Goal: Transaction & Acquisition: Obtain resource

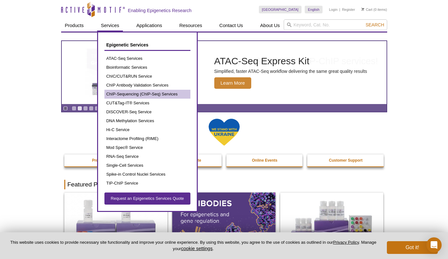
click at [122, 91] on link "ChIP-Sequencing (ChIP-Seq) Services" at bounding box center [147, 94] width 86 height 9
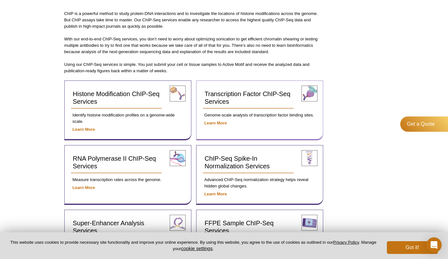
scroll to position [195, 0]
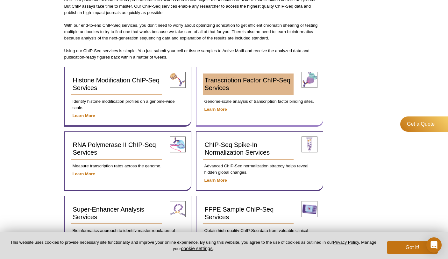
click at [223, 88] on span "Transcription Factor ChIP-Seq Services" at bounding box center [248, 84] width 86 height 15
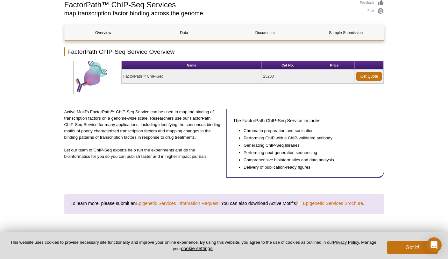
scroll to position [50, 0]
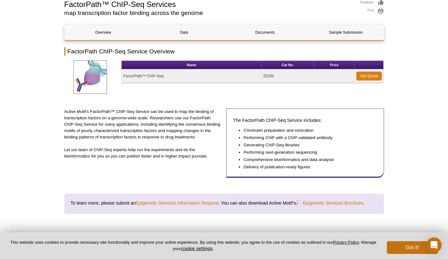
click at [366, 77] on link "Get Quote" at bounding box center [368, 76] width 25 height 9
click at [365, 76] on link "Get Quote" at bounding box center [368, 76] width 25 height 9
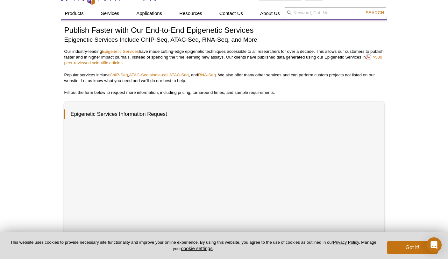
scroll to position [13, 0]
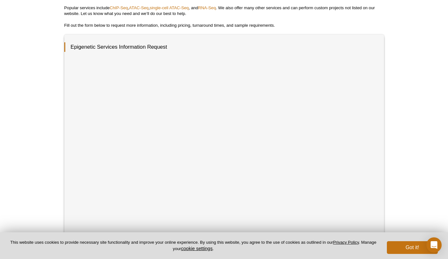
scroll to position [81, 0]
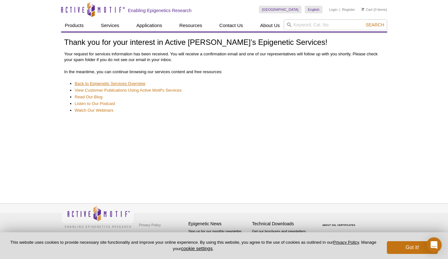
click at [131, 81] on link "Back to Epigenetic Services Overview" at bounding box center [110, 84] width 71 height 6
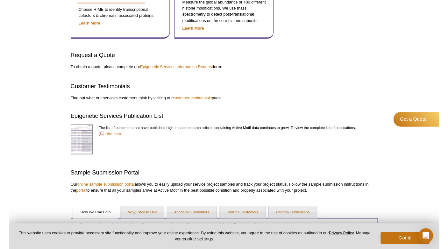
scroll to position [593, 0]
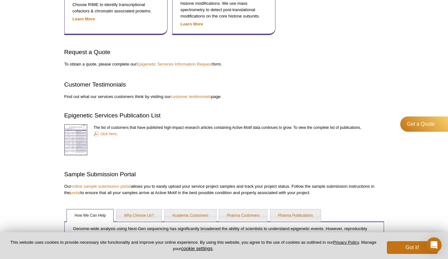
click at [84, 137] on img at bounding box center [75, 139] width 23 height 31
